Goal: Task Accomplishment & Management: Manage account settings

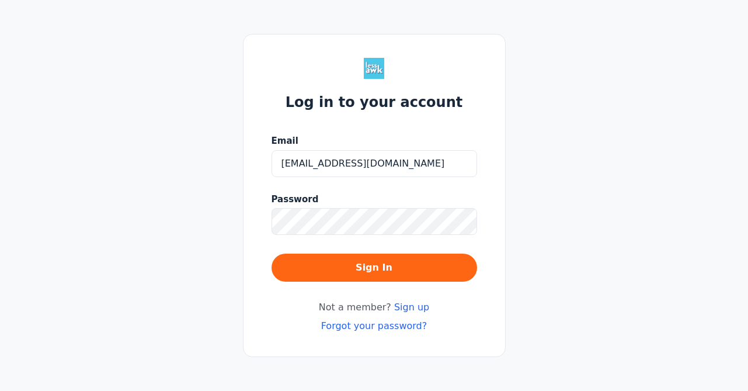
type input "[EMAIL_ADDRESS][DOMAIN_NAME]"
click at [272, 253] on button "Sign In" at bounding box center [375, 267] width 206 height 28
click at [238, 222] on div "Log in to your account Email [EMAIL_ADDRESS][DOMAIN_NAME] Password Sign In Not …" at bounding box center [374, 195] width 748 height 391
click at [272, 253] on button "Sign In" at bounding box center [375, 267] width 206 height 28
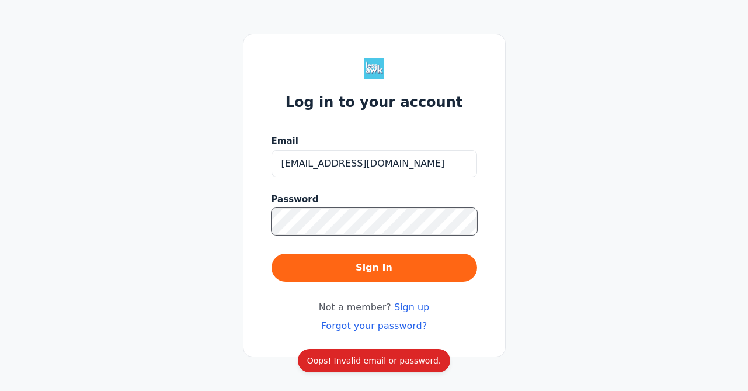
click at [272, 253] on button "Sign In" at bounding box center [375, 267] width 206 height 28
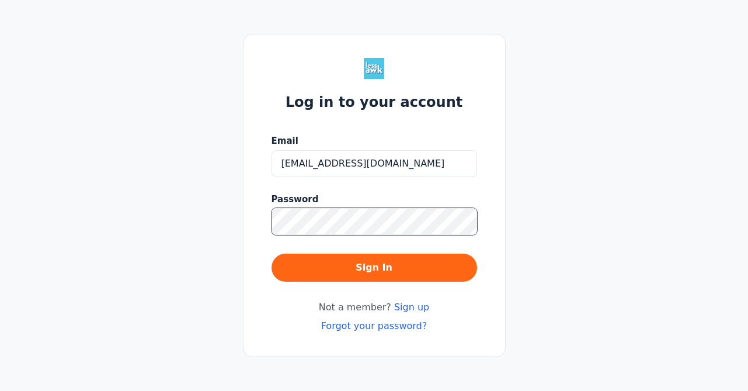
click at [213, 220] on div "Log in to your account Email [EMAIL_ADDRESS][DOMAIN_NAME] Password Sign In Not …" at bounding box center [374, 195] width 748 height 391
click at [272, 253] on button "Sign In" at bounding box center [375, 267] width 206 height 28
